Goal: Find specific page/section: Find specific page/section

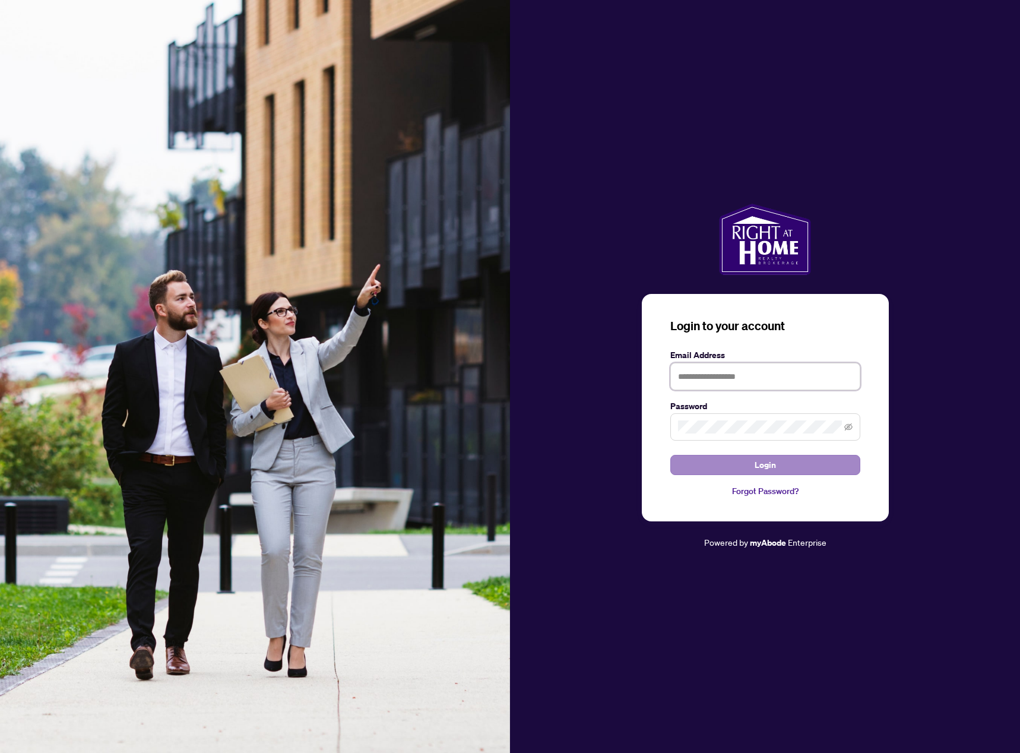
type input "**********"
click at [762, 474] on span "Login" at bounding box center [765, 464] width 21 height 19
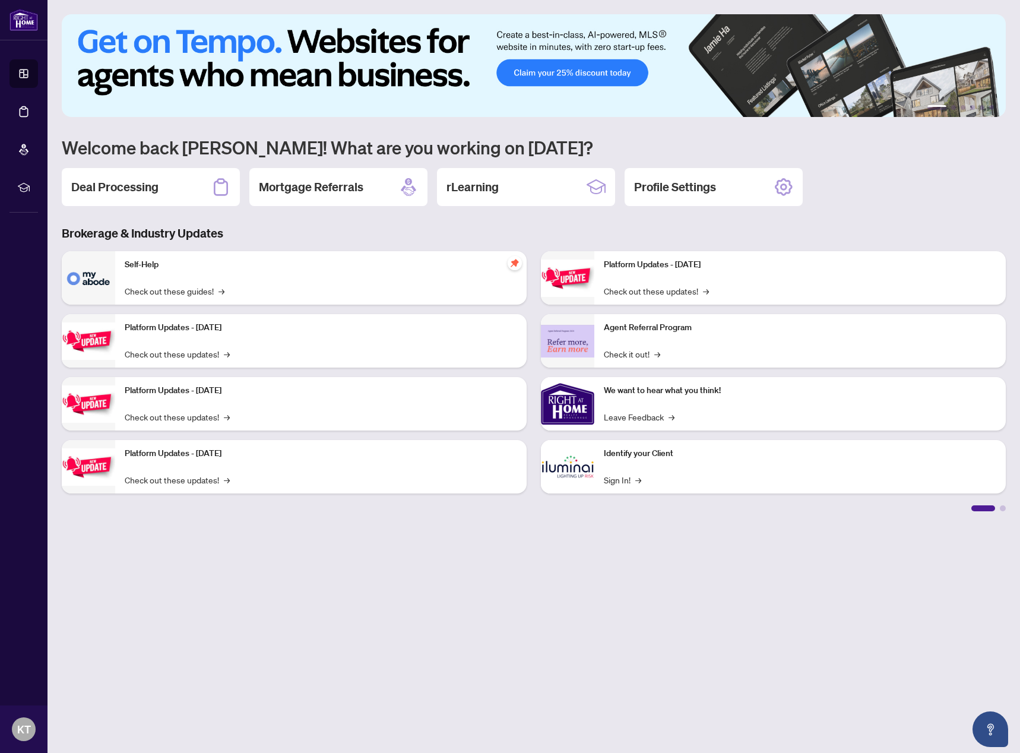
drag, startPoint x: 155, startPoint y: 192, endPoint x: 178, endPoint y: 194, distance: 23.2
click at [155, 192] on h2 "Deal Processing" at bounding box center [114, 187] width 87 height 17
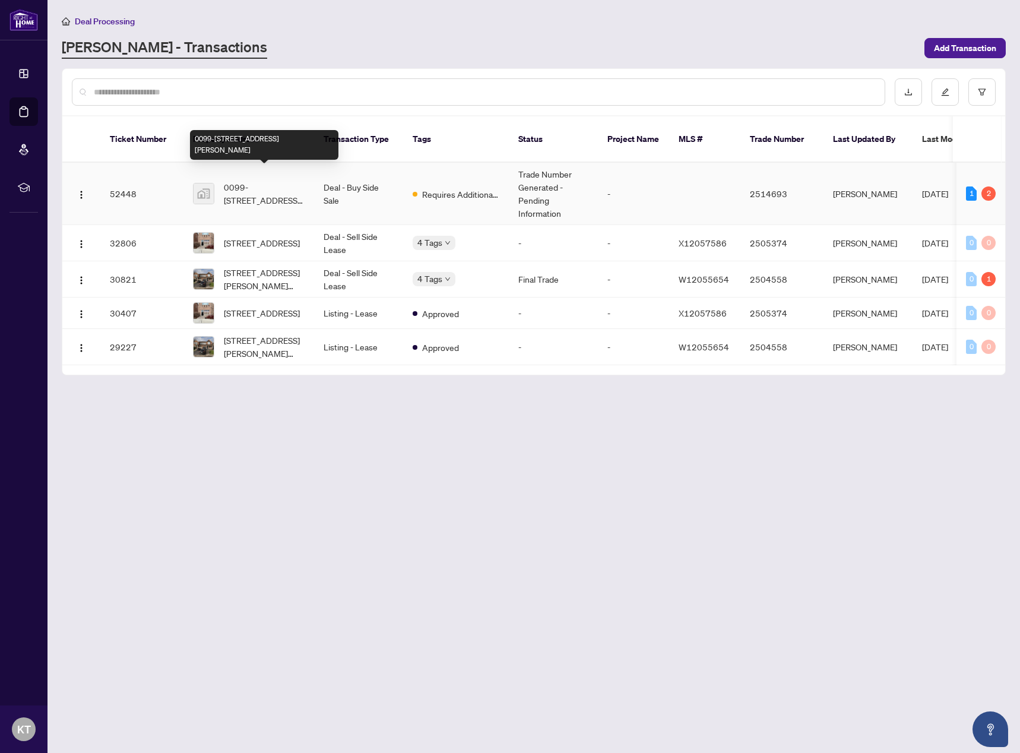
click at [260, 181] on span "0099-[STREET_ADDRESS][PERSON_NAME]" at bounding box center [264, 194] width 81 height 26
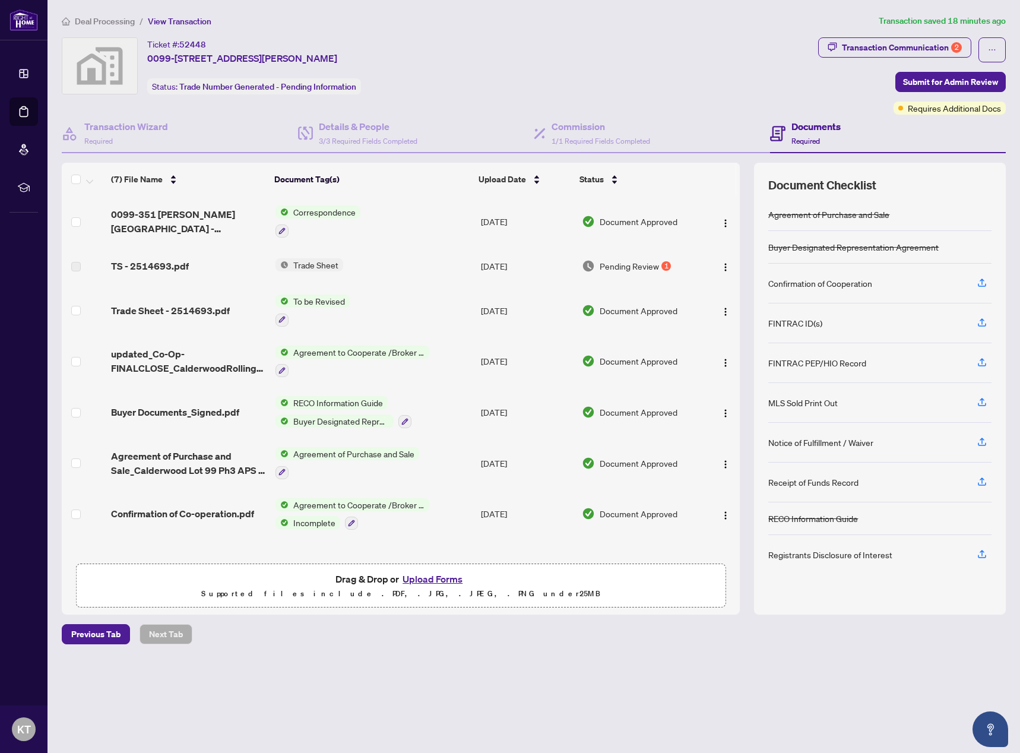
click at [321, 208] on span "Correspondence" at bounding box center [325, 211] width 72 height 13
click at [288, 271] on span "Correspondence" at bounding box center [300, 270] width 72 height 13
click at [154, 311] on span "Trade Sheet - 2514693.pdf" at bounding box center [170, 310] width 119 height 14
